Goal: Task Accomplishment & Management: Manage account settings

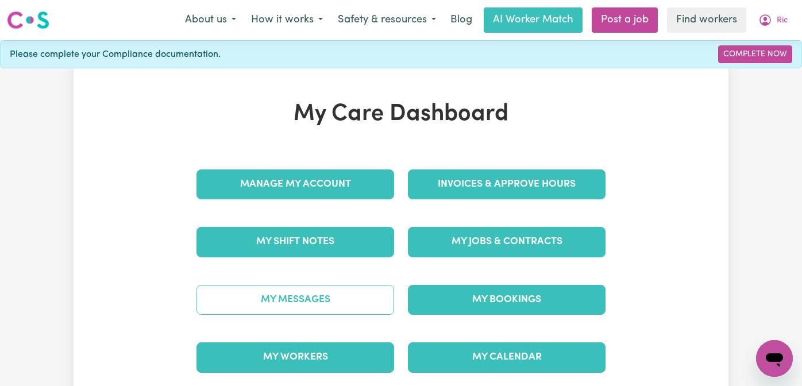
click at [318, 297] on link "My Messages" at bounding box center [296, 300] width 198 height 30
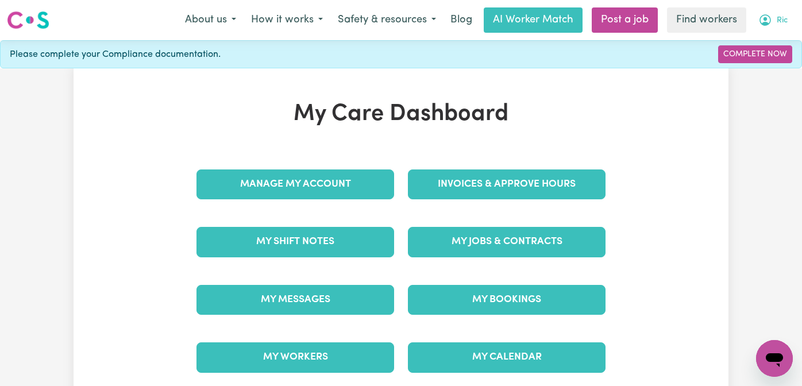
click at [769, 20] on icon "My Account" at bounding box center [766, 20] width 14 height 14
click at [743, 68] on link "Logout" at bounding box center [749, 66] width 91 height 22
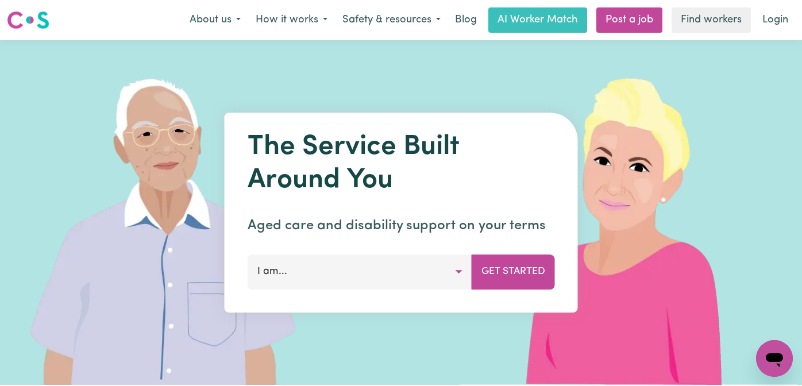
click at [790, 7] on div "Menu About us How it works Safety & resources Blog AI Worker Match Post a job F…" at bounding box center [401, 20] width 802 height 26
click at [778, 16] on link "Login" at bounding box center [776, 19] width 40 height 25
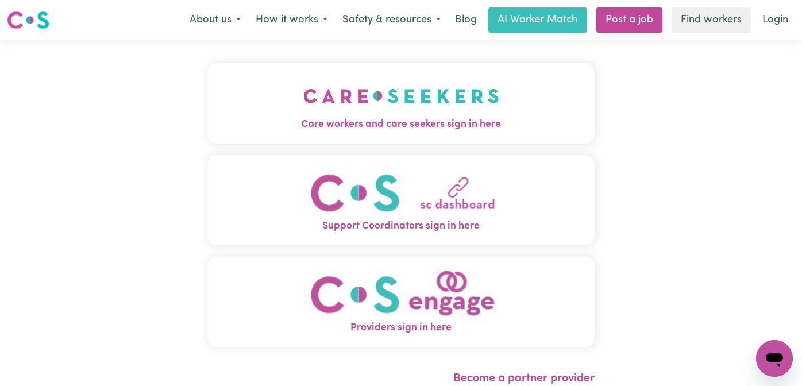
click at [364, 109] on img "Care workers and care seekers sign in here" at bounding box center [401, 96] width 196 height 43
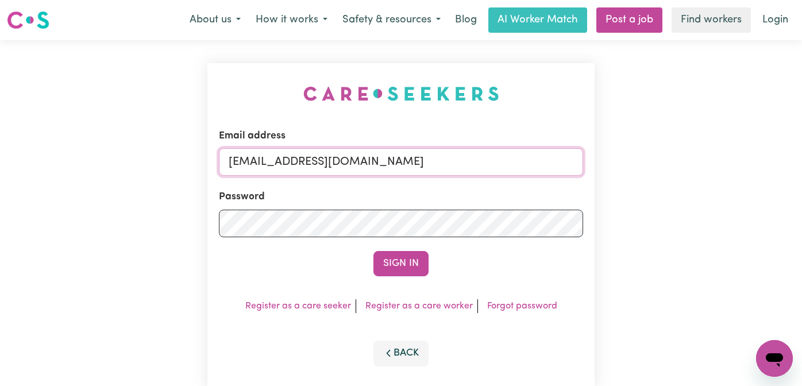
drag, startPoint x: 497, startPoint y: 160, endPoint x: 290, endPoint y: 162, distance: 207.5
click at [290, 162] on input "[EMAIL_ADDRESS][DOMAIN_NAME]" at bounding box center [401, 162] width 364 height 28
paste input "uthHarrisonV"
type input "[EMAIL_ADDRESS][DOMAIN_NAME]"
click at [374, 251] on button "Sign In" at bounding box center [401, 263] width 55 height 25
